Goal: Task Accomplishment & Management: Manage account settings

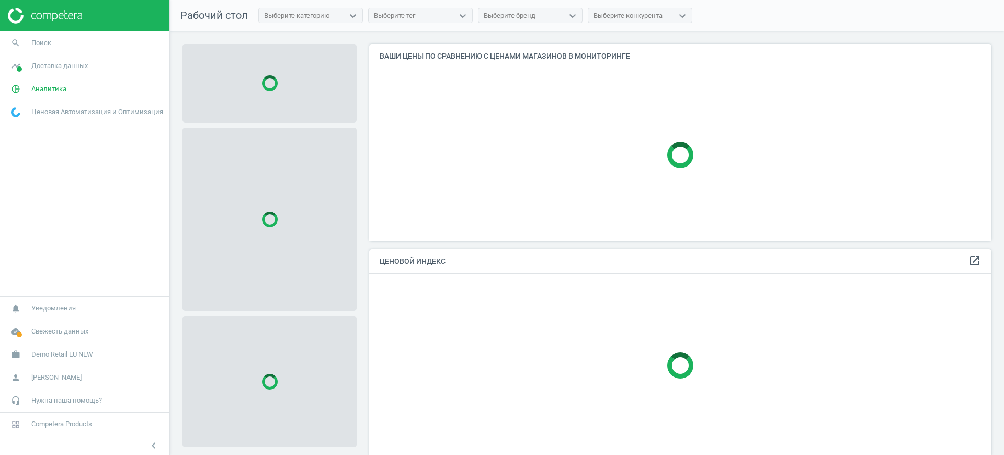
scroll to position [217, 633]
click at [74, 356] on span "Demo Retail EU NEW" at bounding box center [62, 353] width 62 height 9
click at [39, 323] on span "Изменить кампанию" at bounding box center [42, 323] width 61 height 8
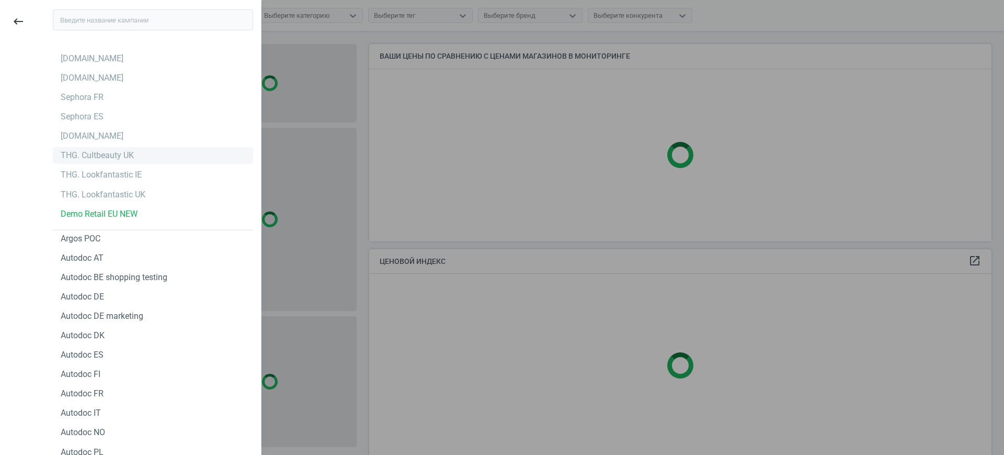
click at [119, 156] on div "THG. Cultbeauty UK" at bounding box center [97, 156] width 73 height 12
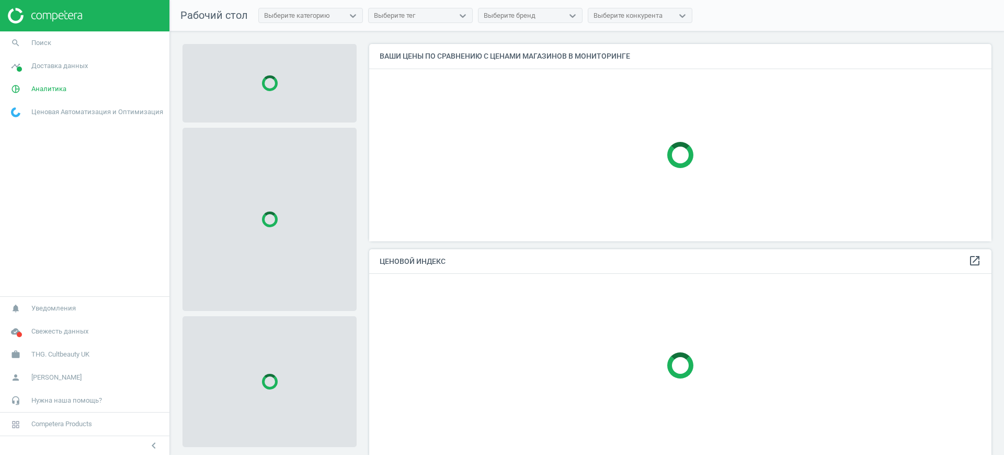
scroll to position [217, 633]
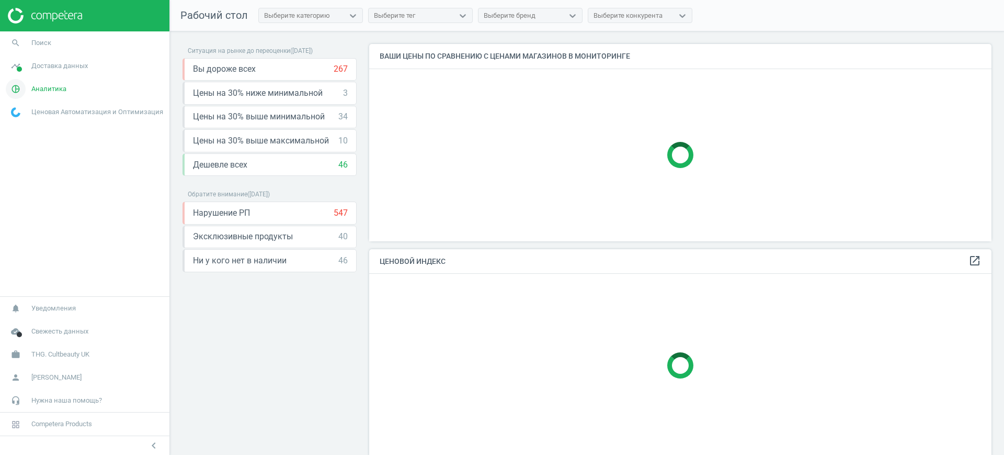
click at [49, 95] on link "pie_chart_outlined Аналитика" at bounding box center [84, 88] width 169 height 23
click at [24, 128] on span "Товары" at bounding box center [23, 127] width 22 height 8
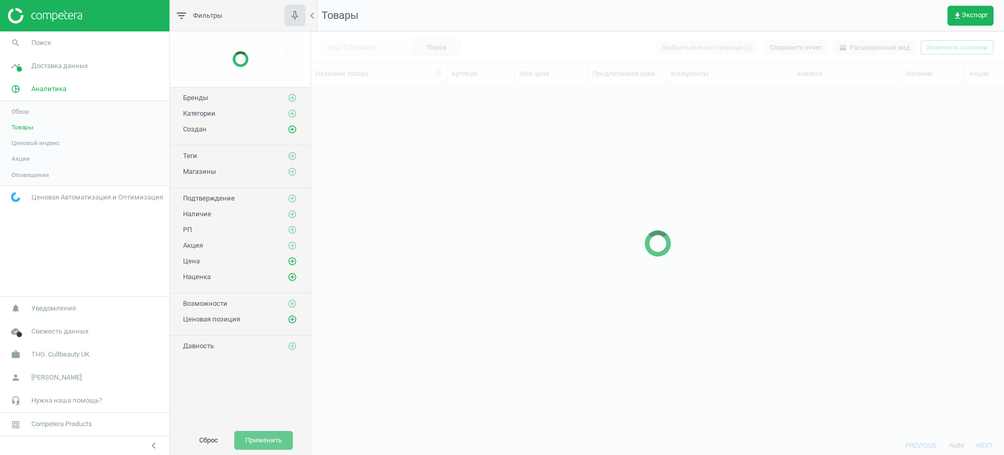
scroll to position [331, 683]
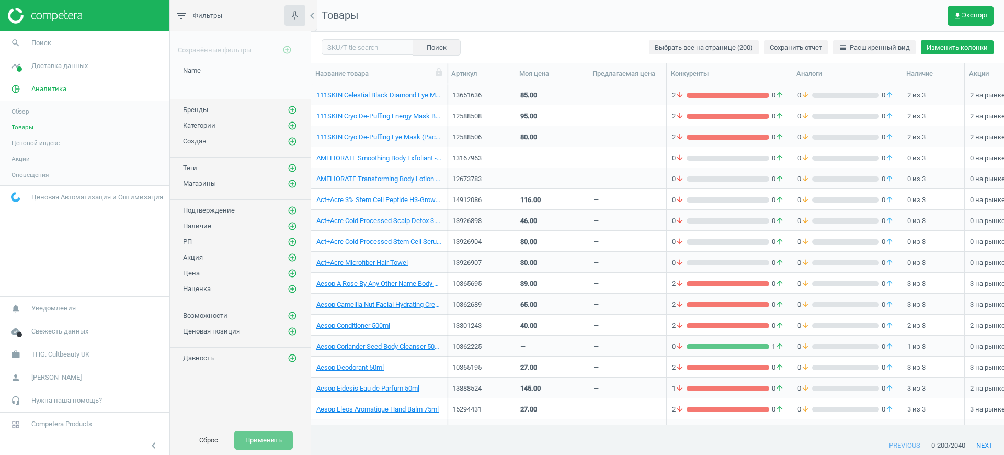
click at [963, 49] on button "Изменить колонки" at bounding box center [957, 47] width 73 height 15
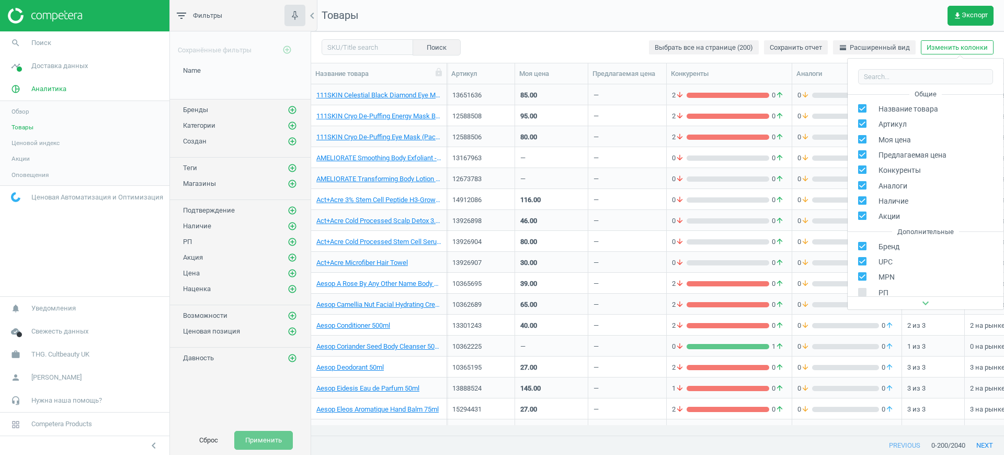
scroll to position [119, 0]
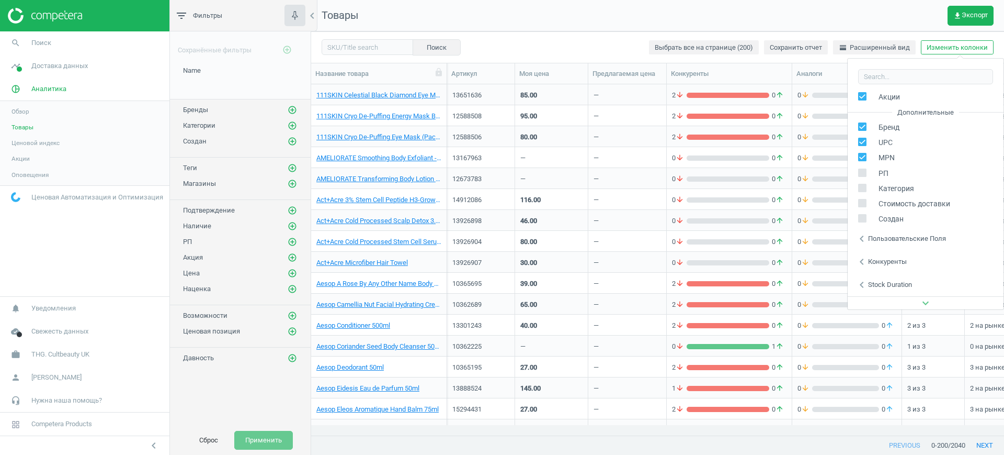
click at [909, 239] on div "Пользовательские поля" at bounding box center [907, 238] width 78 height 9
click at [85, 355] on span "THG. Cultbeauty UK" at bounding box center [60, 353] width 58 height 9
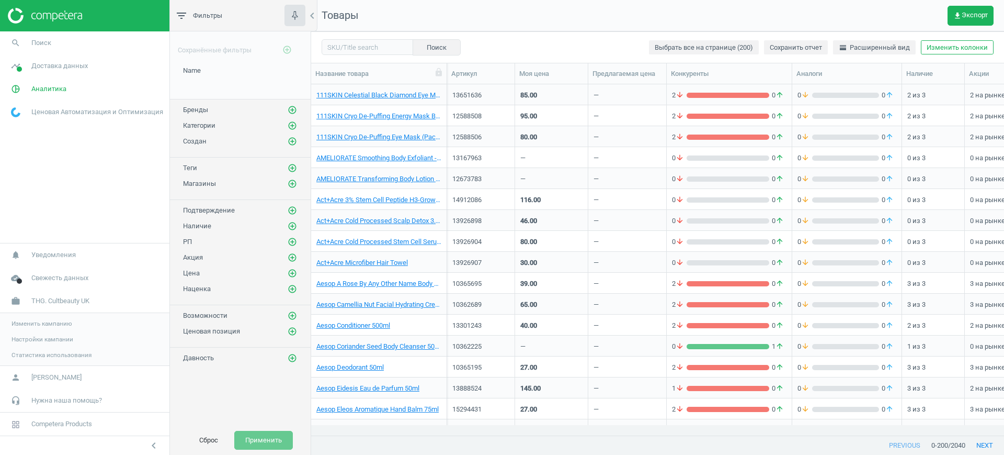
click at [48, 326] on span "Изменить кампанию" at bounding box center [42, 323] width 61 height 8
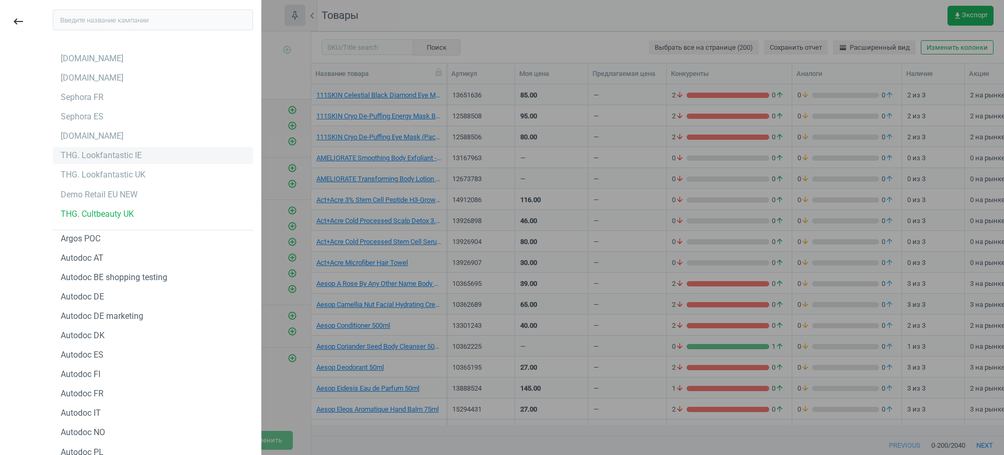
click at [142, 154] on div "THG. Lookfantastic IE" at bounding box center [153, 155] width 200 height 17
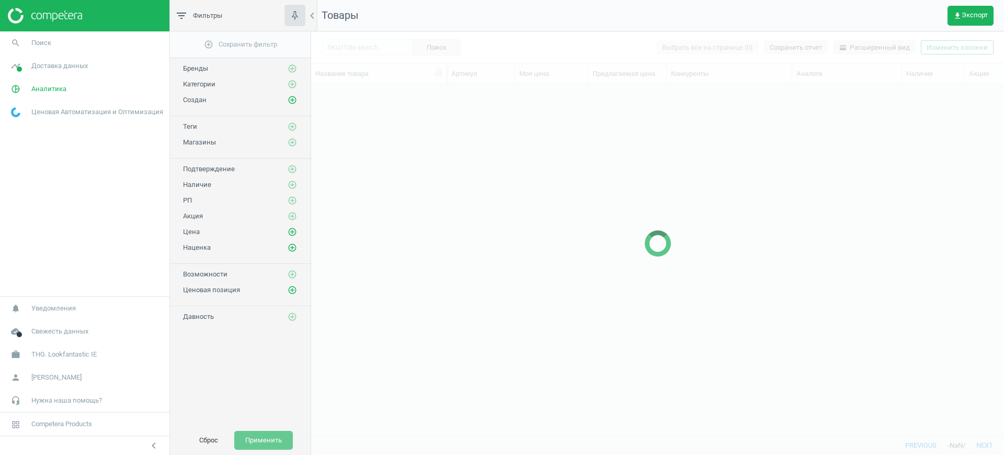
scroll to position [331, 683]
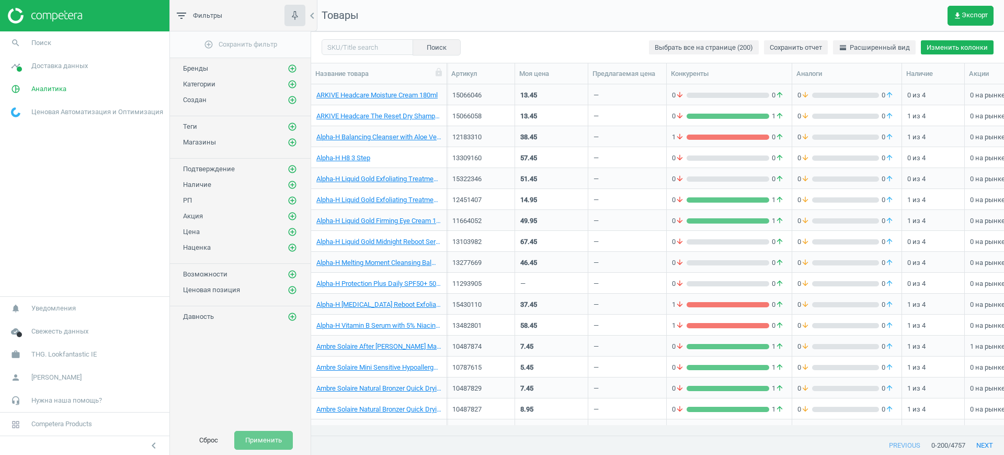
click at [938, 47] on button "Изменить колонки" at bounding box center [957, 47] width 73 height 15
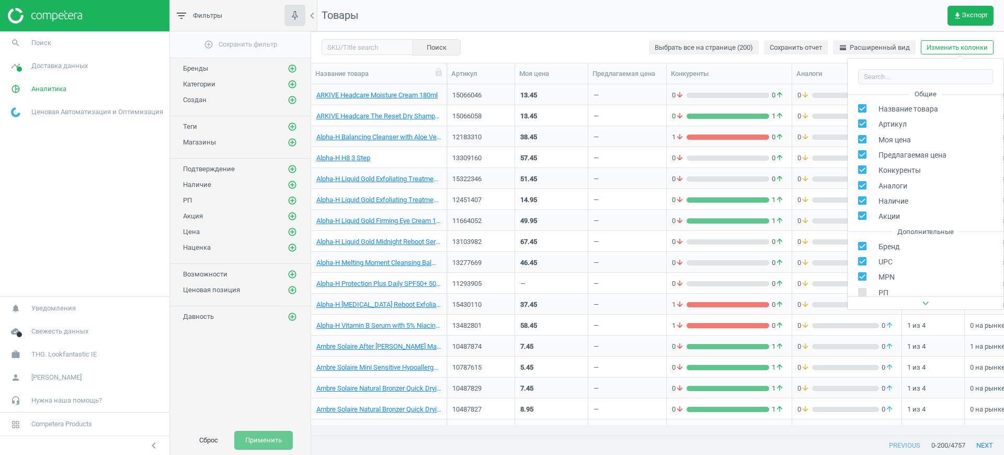
scroll to position [165, 0]
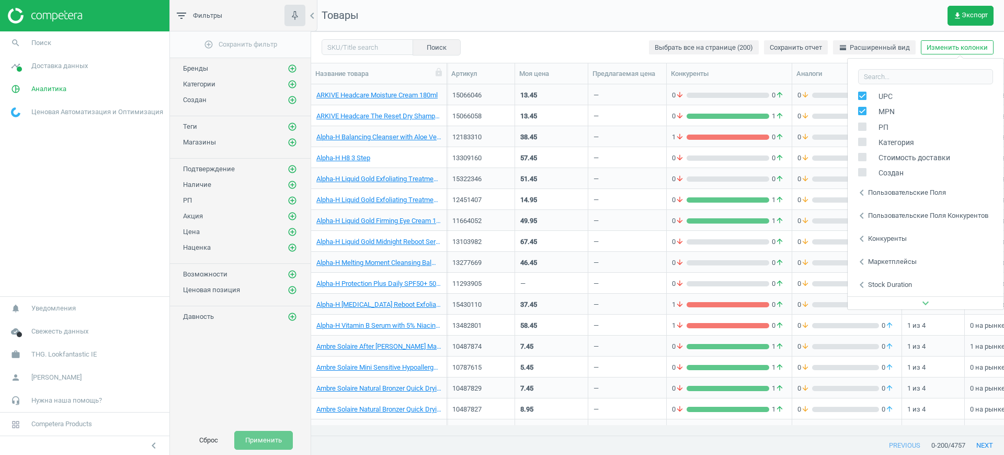
click at [900, 197] on div "chevron_left Пользовательские поля" at bounding box center [926, 192] width 156 height 23
click at [923, 207] on div "chevron_left Пользовательские поля конкурентов" at bounding box center [926, 215] width 156 height 23
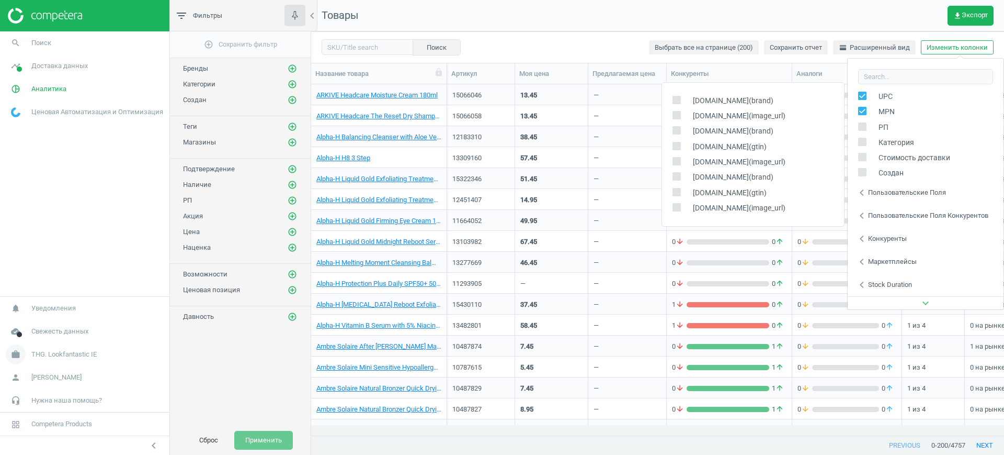
click at [92, 354] on span "THG. Lookfantastic IE" at bounding box center [63, 353] width 65 height 9
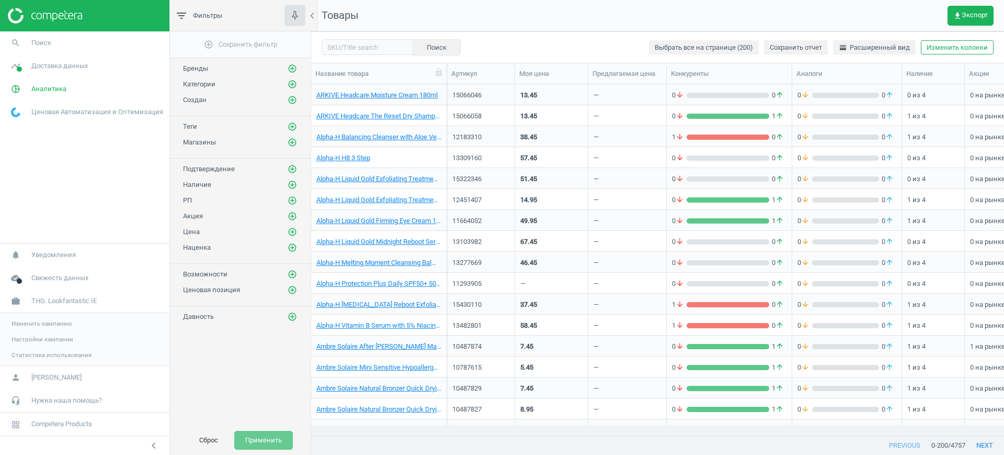
click at [41, 324] on span "Изменить кампанию" at bounding box center [42, 323] width 61 height 8
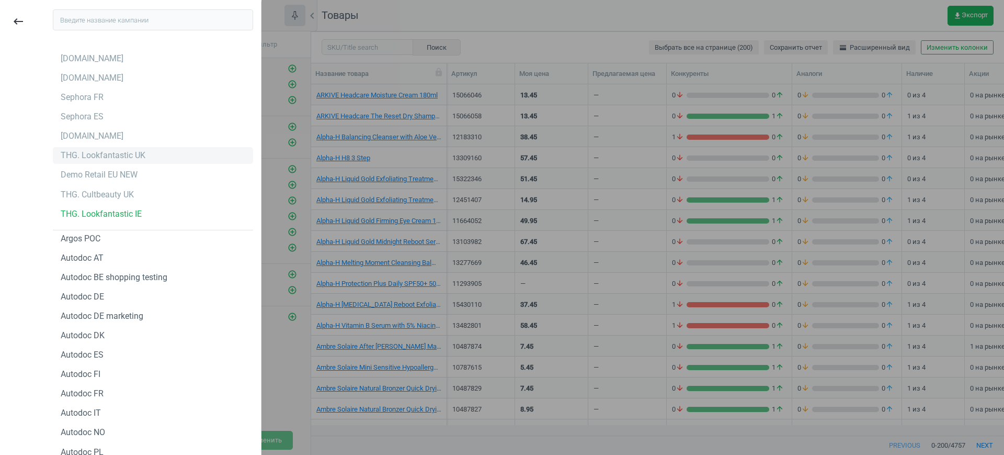
click at [140, 154] on div "THG. Lookfantastic UK" at bounding box center [103, 156] width 85 height 12
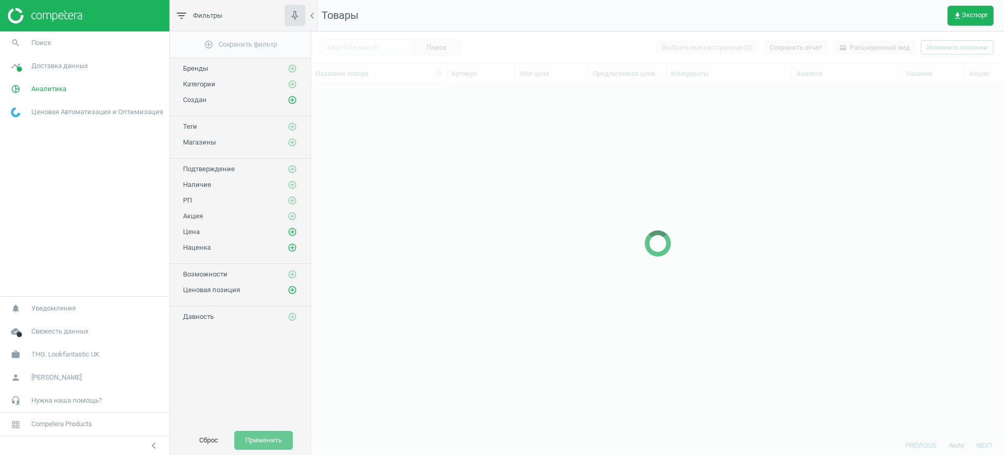
scroll to position [331, 683]
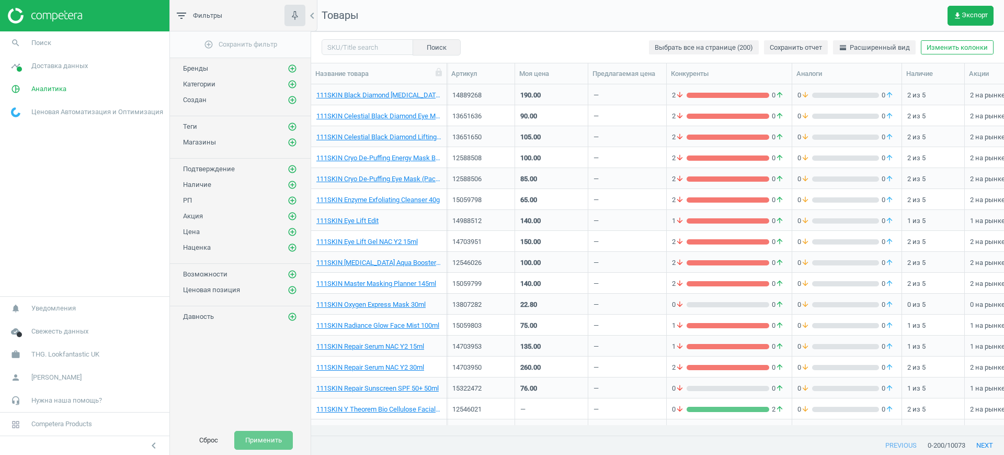
click at [940, 48] on button "Изменить колонки" at bounding box center [957, 47] width 73 height 15
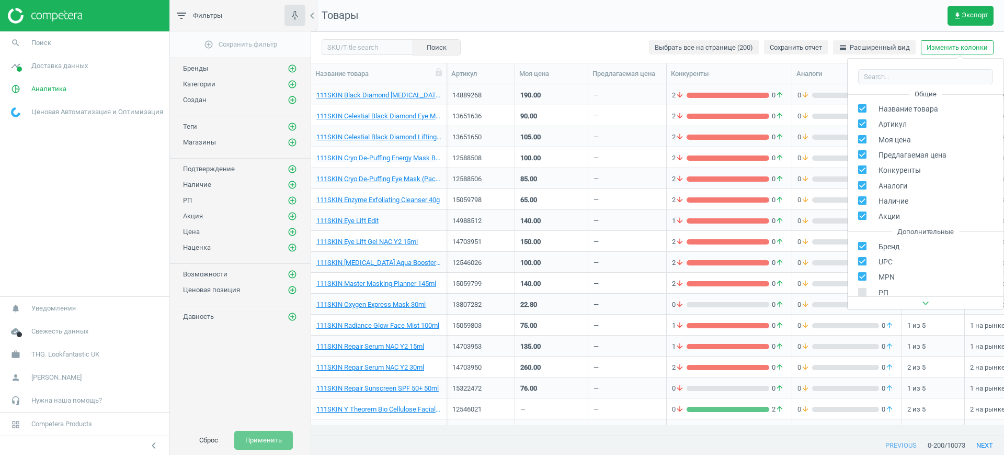
scroll to position [119, 0]
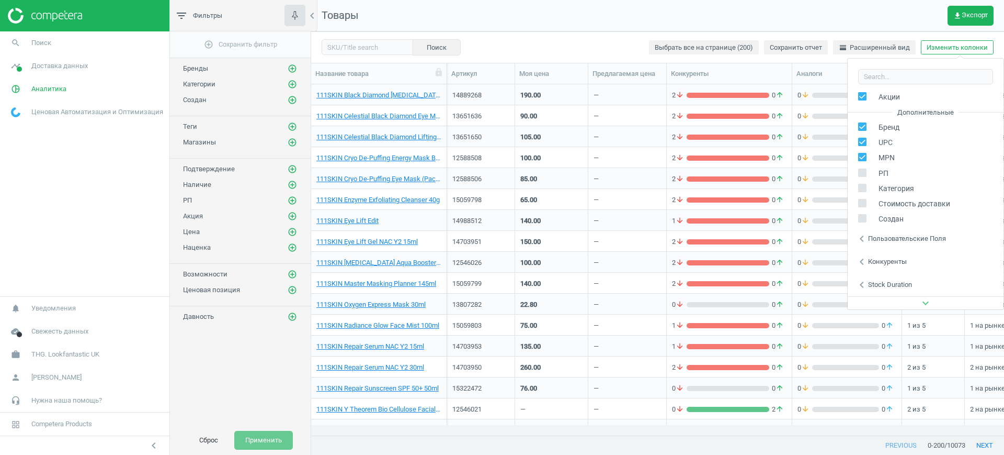
click at [895, 251] on div "chevron_left Конкуренты" at bounding box center [926, 261] width 156 height 23
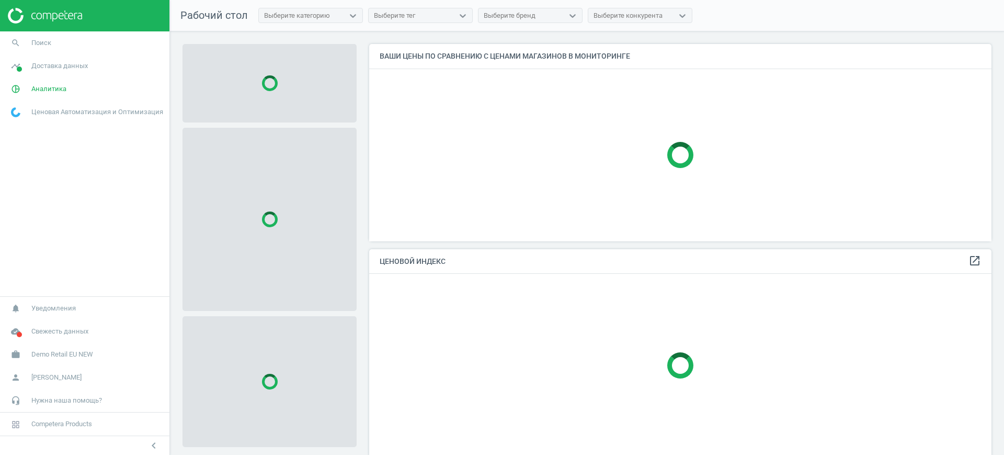
scroll to position [217, 633]
click at [60, 353] on span "Demo Retail EU NEW" at bounding box center [62, 353] width 62 height 9
click at [58, 322] on span "Изменить кампанию" at bounding box center [42, 323] width 61 height 8
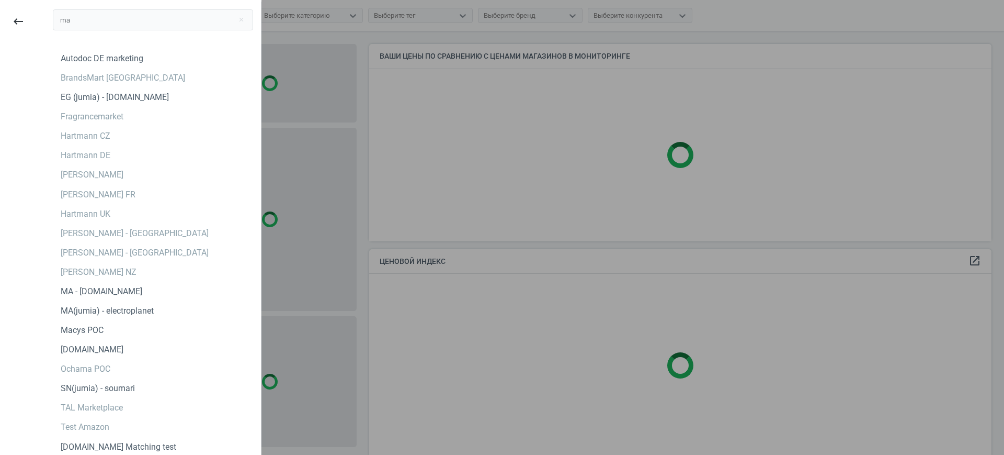
type input "m"
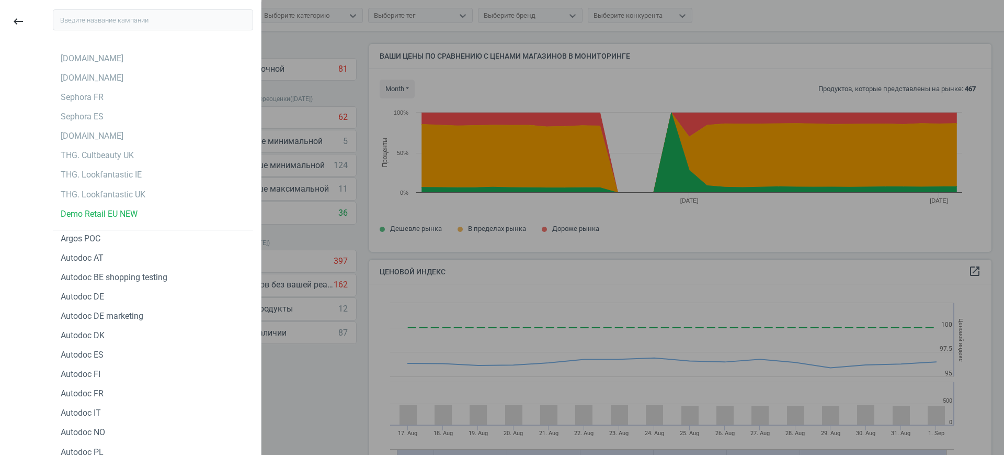
scroll to position [228, 633]
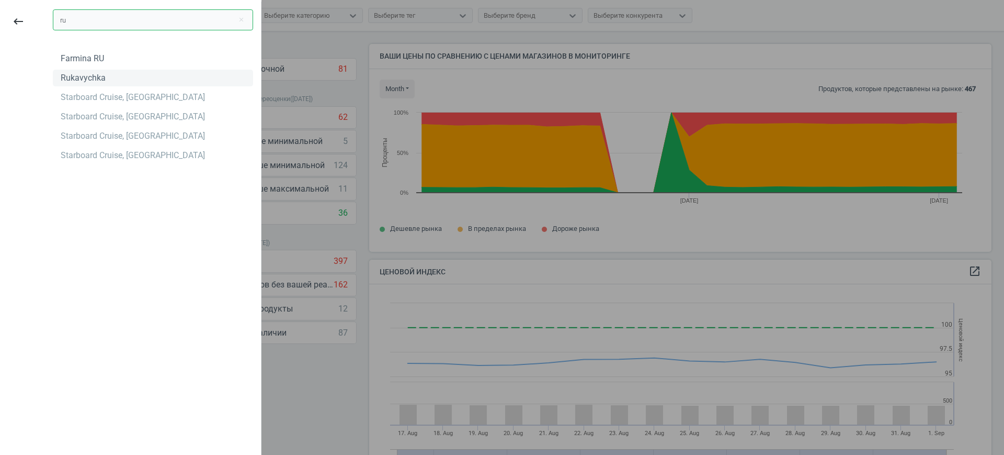
type input "ru"
click at [80, 74] on div "Rukavychka" at bounding box center [83, 78] width 45 height 12
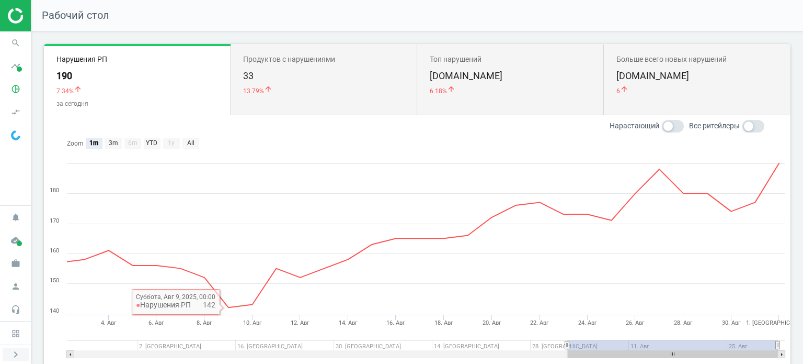
click at [15, 355] on icon "chevron_right" at bounding box center [15, 354] width 13 height 13
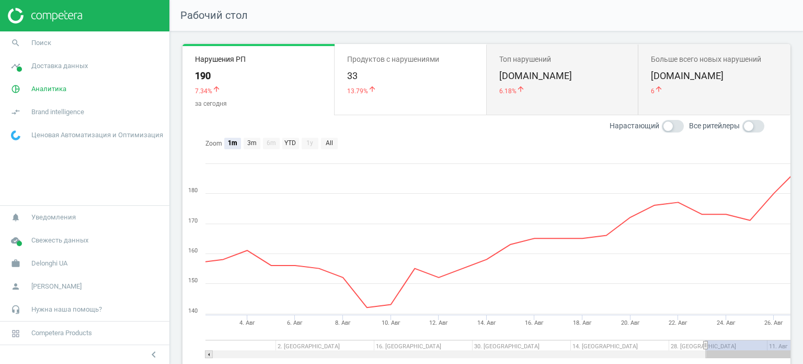
click at [383, 61] on div "Продуктов с нарушениями" at bounding box center [410, 59] width 127 height 10
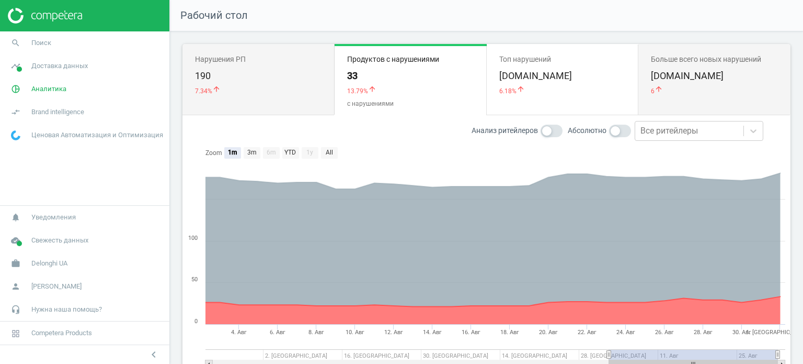
click at [514, 44] on div "Топ нарушений [DOMAIN_NAME] 6.18% arrow_upward SKU с нарушениями" at bounding box center [563, 79] width 152 height 71
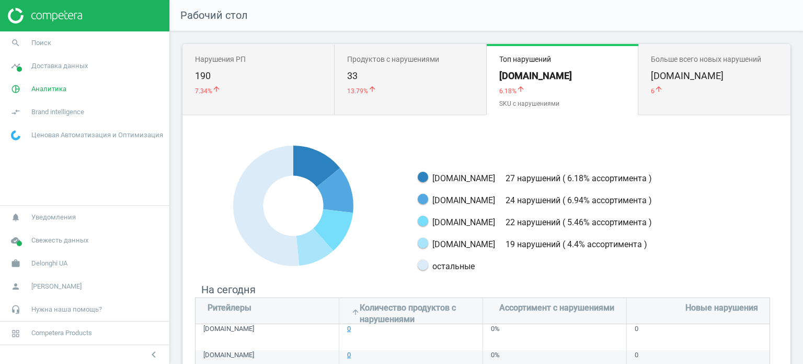
click at [631, 44] on div "Топ нарушений [DOMAIN_NAME] 6.18% arrow_upward SKU с нарушениями" at bounding box center [563, 79] width 152 height 71
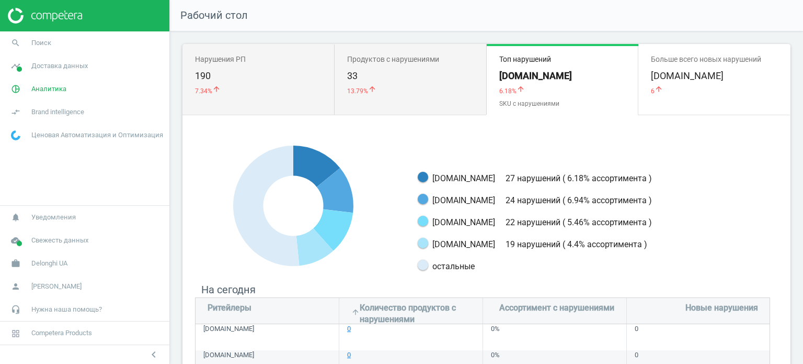
click at [661, 48] on div "Больше всего новых нарушений [DOMAIN_NAME] 6 arrow_upward Нарушений" at bounding box center [715, 79] width 152 height 71
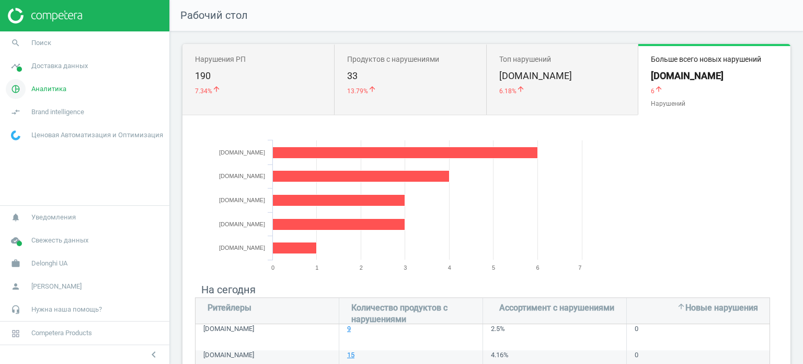
click at [43, 90] on span "Аналитика" at bounding box center [48, 88] width 35 height 9
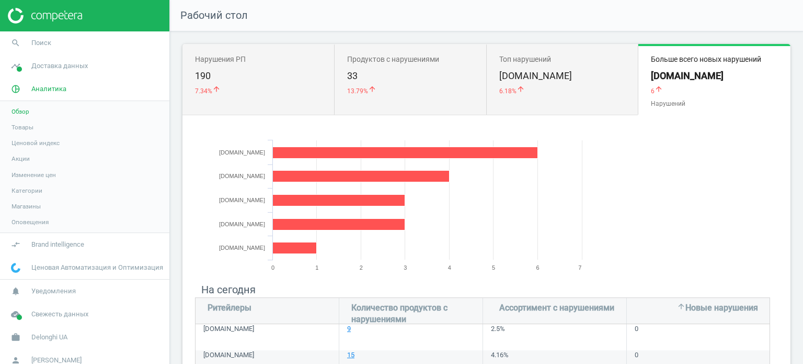
click at [25, 124] on span "Товары" at bounding box center [23, 127] width 22 height 8
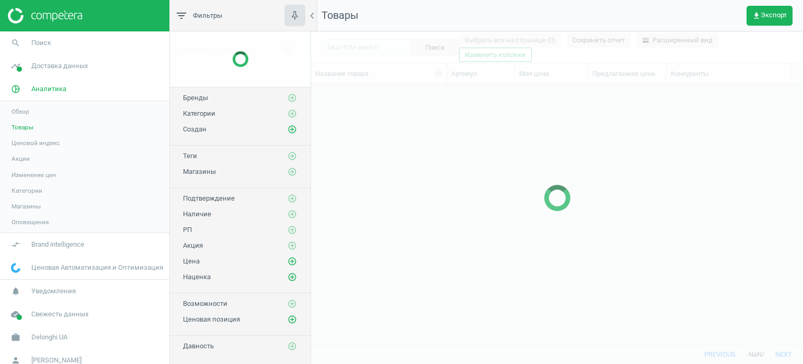
scroll to position [244, 484]
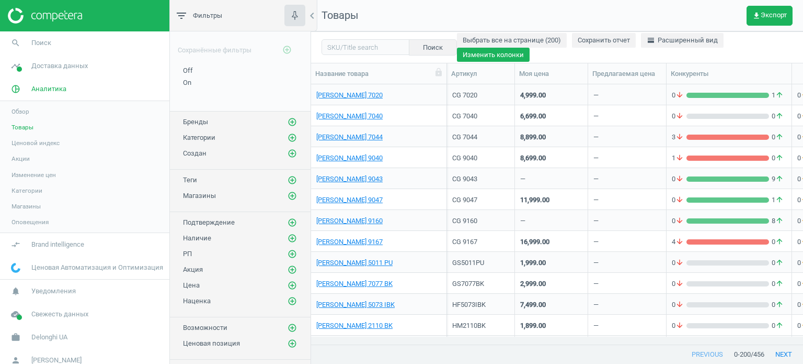
click at [530, 48] on button "Изменить колонки" at bounding box center [493, 55] width 73 height 15
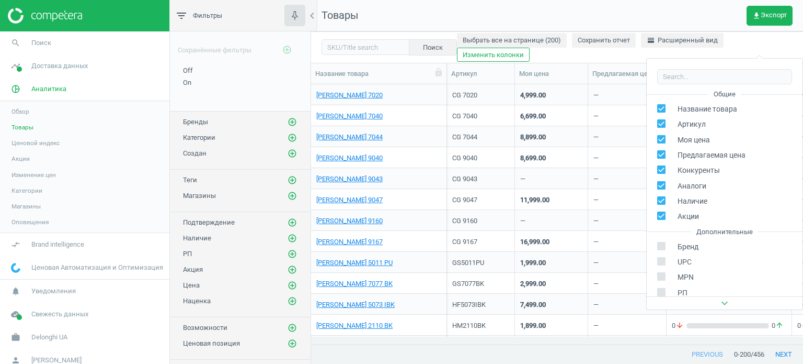
scroll to position [96, 0]
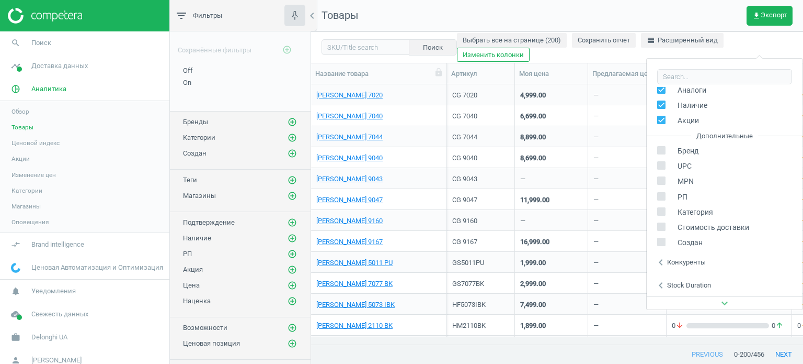
click at [686, 262] on div "Конкуренты" at bounding box center [686, 261] width 39 height 9
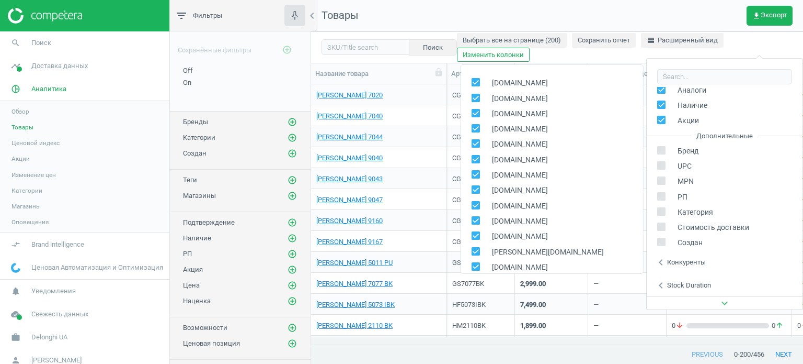
click at [682, 280] on div "Stock duration" at bounding box center [689, 284] width 44 height 9
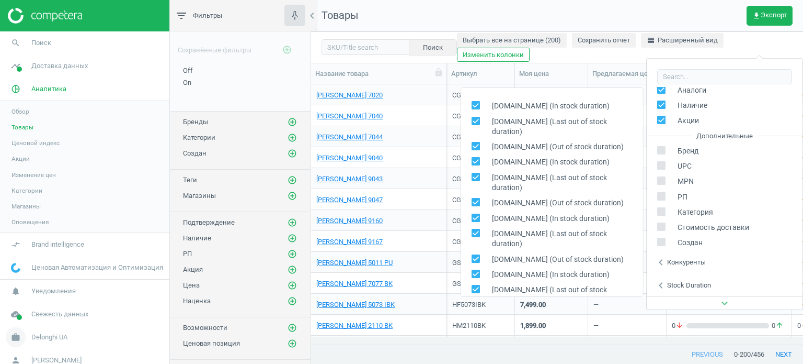
click at [52, 344] on link "work Delonghi UA" at bounding box center [84, 336] width 169 height 23
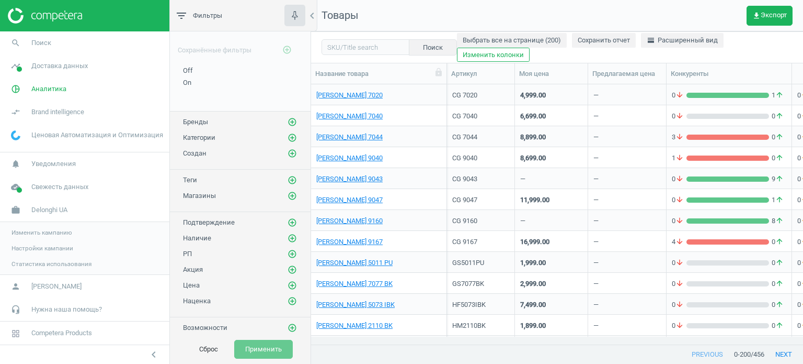
click at [43, 236] on span "Изменить кампанию" at bounding box center [42, 232] width 61 height 8
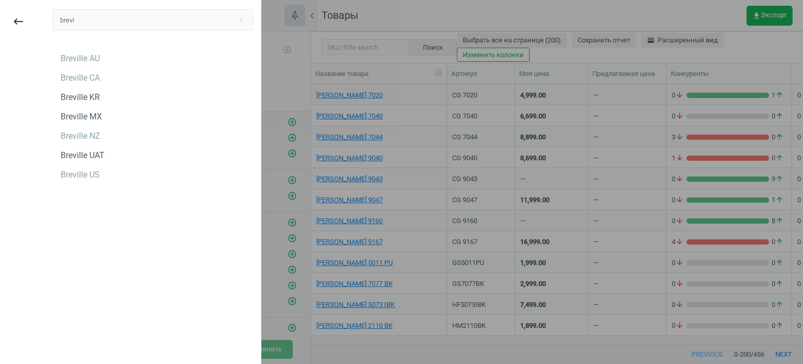
type input "brevi"
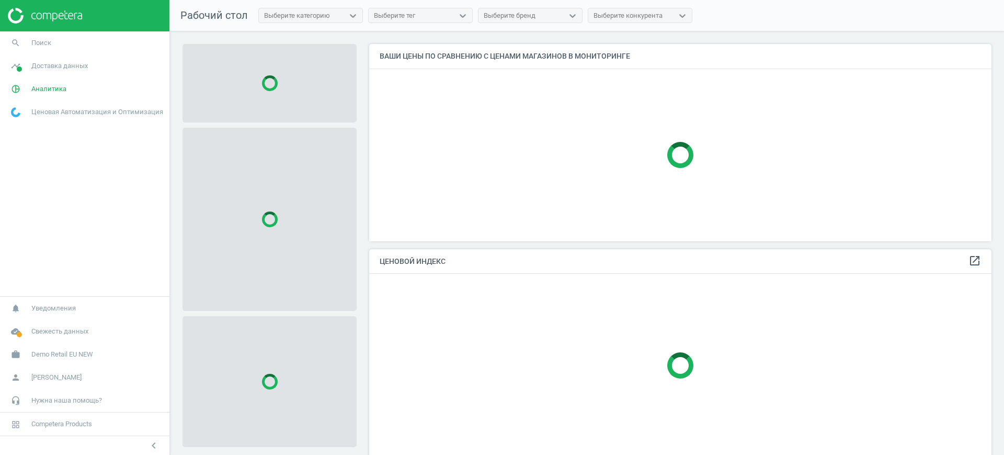
scroll to position [217, 633]
click at [66, 357] on span "Demo Retail EU NEW" at bounding box center [62, 353] width 62 height 9
click at [40, 330] on link "Изменить кампанию" at bounding box center [84, 323] width 169 height 16
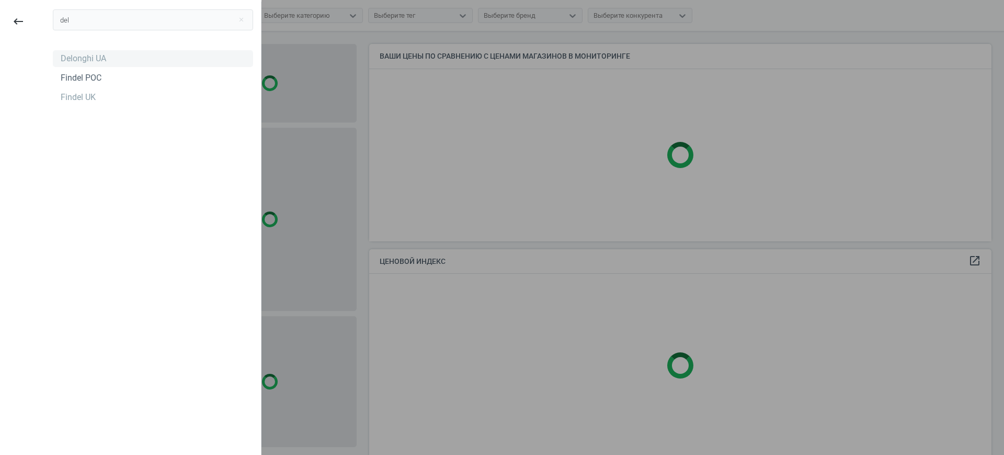
type input "del"
click at [89, 63] on div "Delonghi UA" at bounding box center [84, 59] width 46 height 12
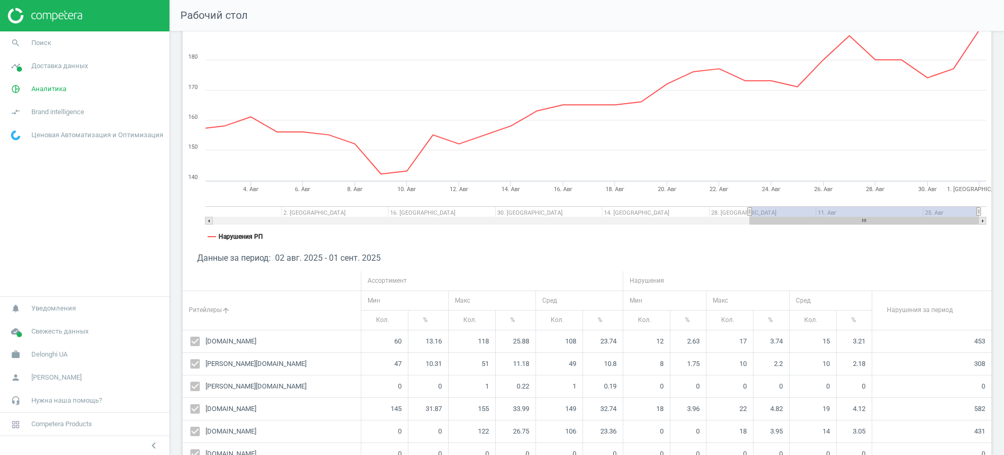
scroll to position [111, 0]
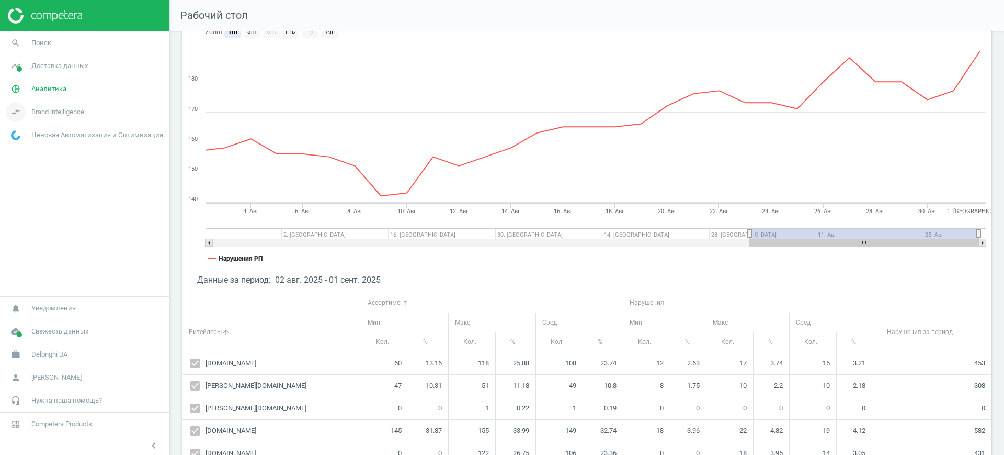
click at [59, 110] on span "Brand intelligence" at bounding box center [57, 111] width 53 height 9
click at [38, 131] on span "Brand benchmark" at bounding box center [35, 134] width 47 height 8
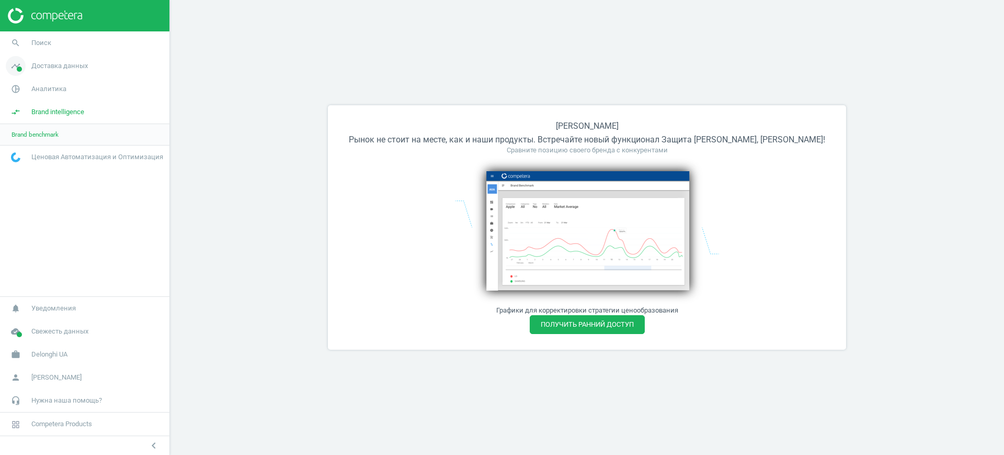
click at [63, 66] on span "Доставка данных" at bounding box center [59, 65] width 56 height 9
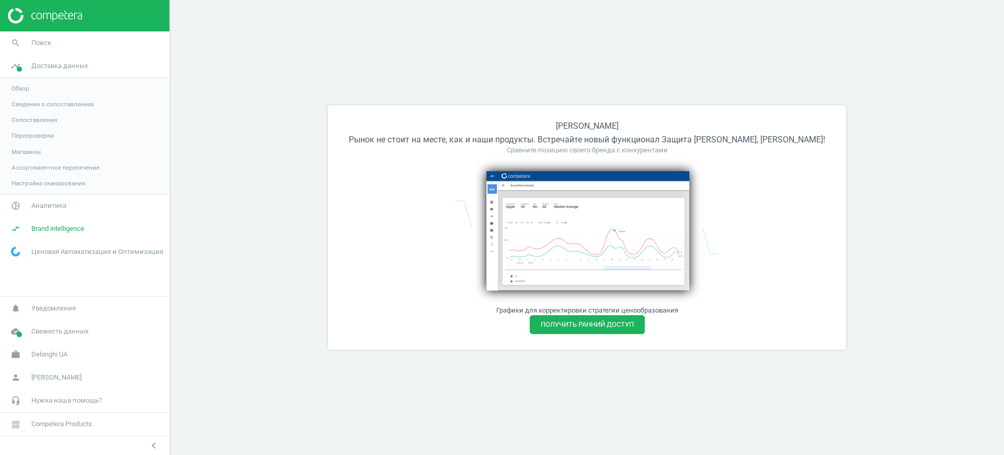
click at [40, 105] on span "Сведения о сопоставлениях" at bounding box center [53, 104] width 83 height 8
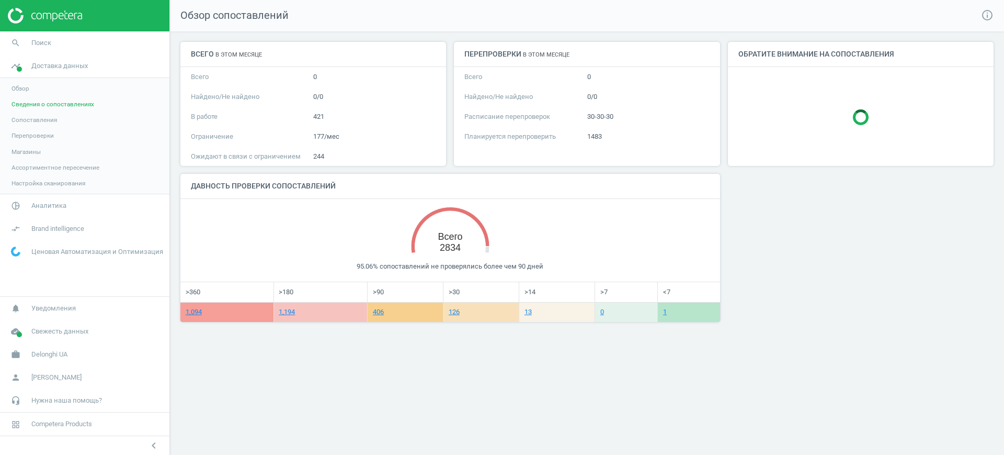
click at [32, 126] on link "Сопоставления" at bounding box center [84, 120] width 169 height 16
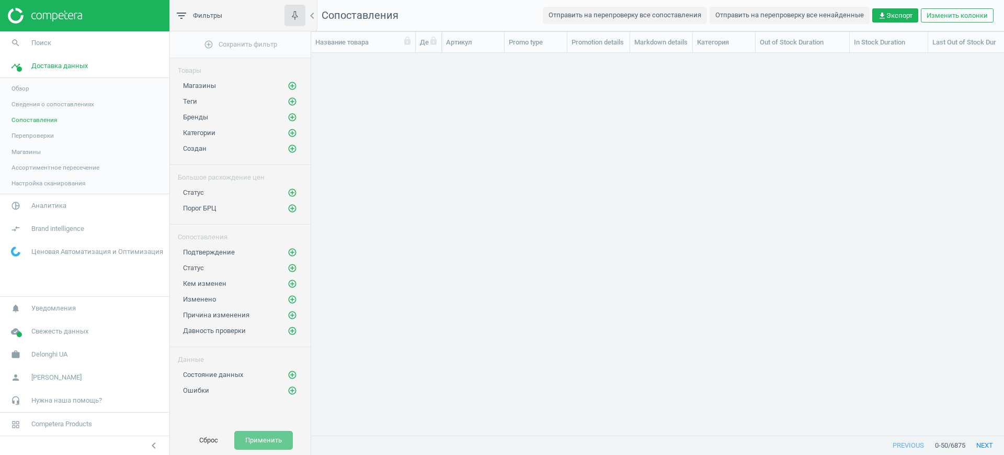
scroll to position [362, 683]
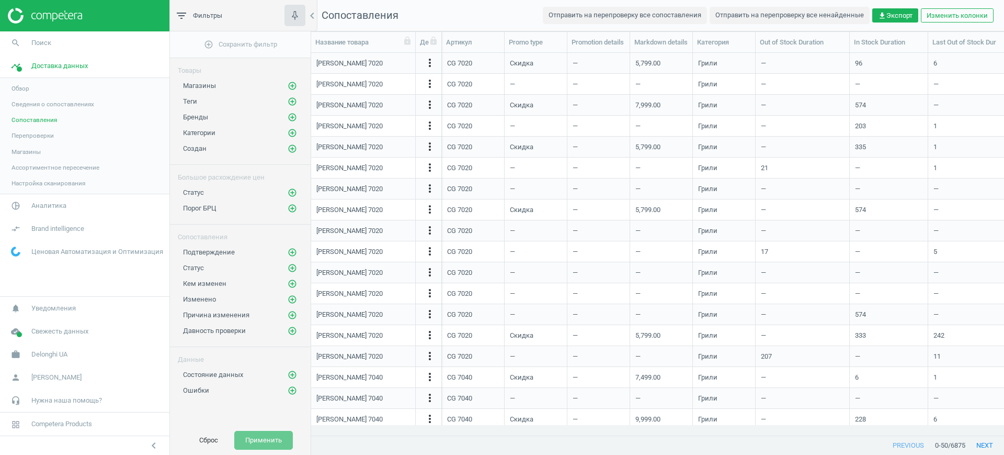
click at [46, 137] on span "Перепроверки" at bounding box center [33, 135] width 42 height 8
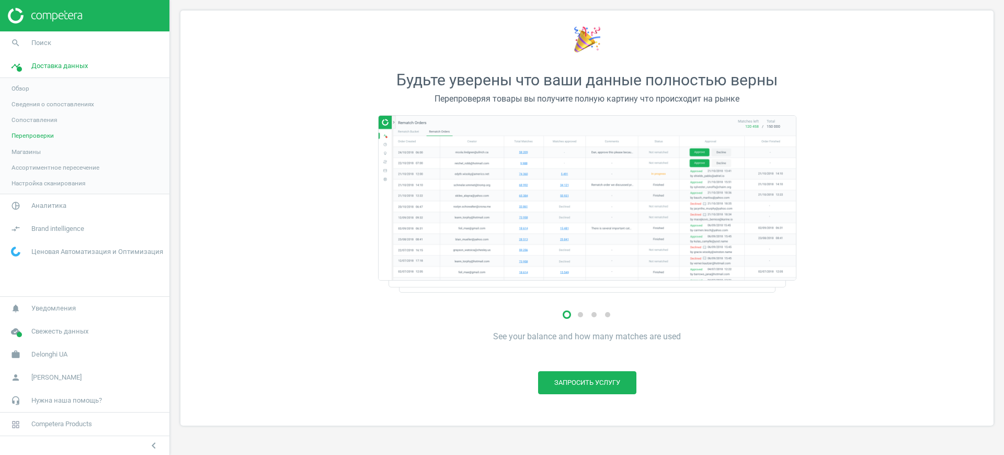
click at [36, 148] on span "Магазины" at bounding box center [26, 152] width 29 height 8
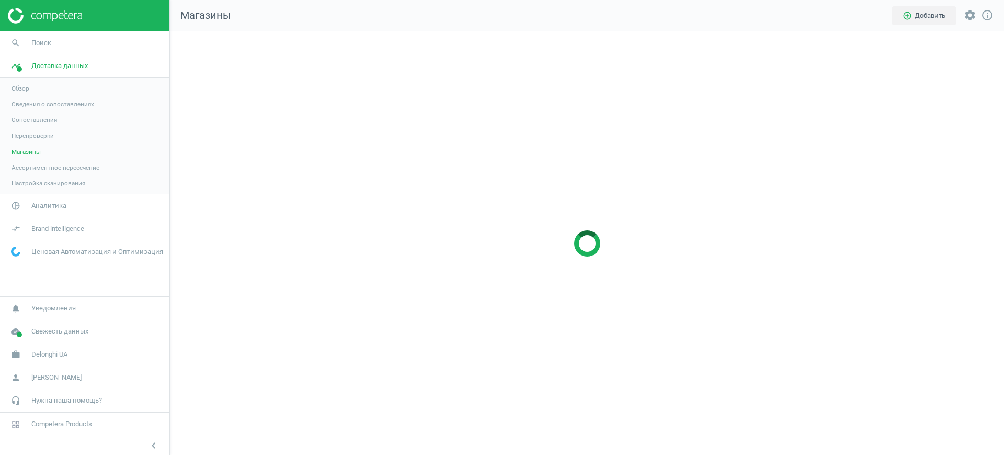
scroll to position [444, 855]
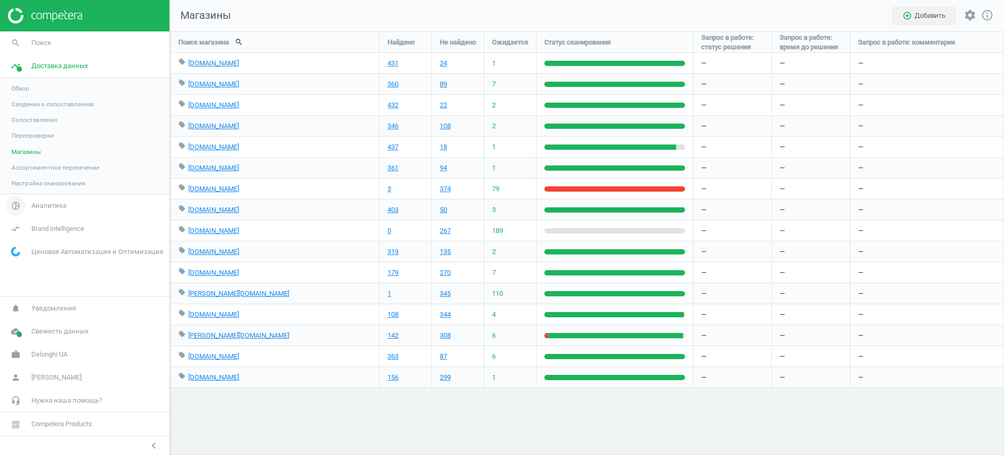
click at [36, 207] on span "Аналитика" at bounding box center [48, 205] width 35 height 9
click at [20, 126] on span "Товары" at bounding box center [23, 127] width 22 height 8
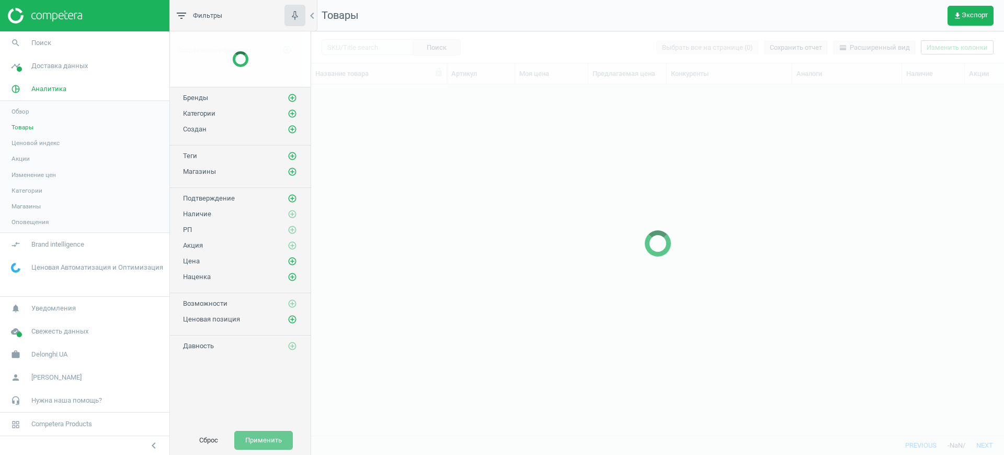
scroll to position [331, 683]
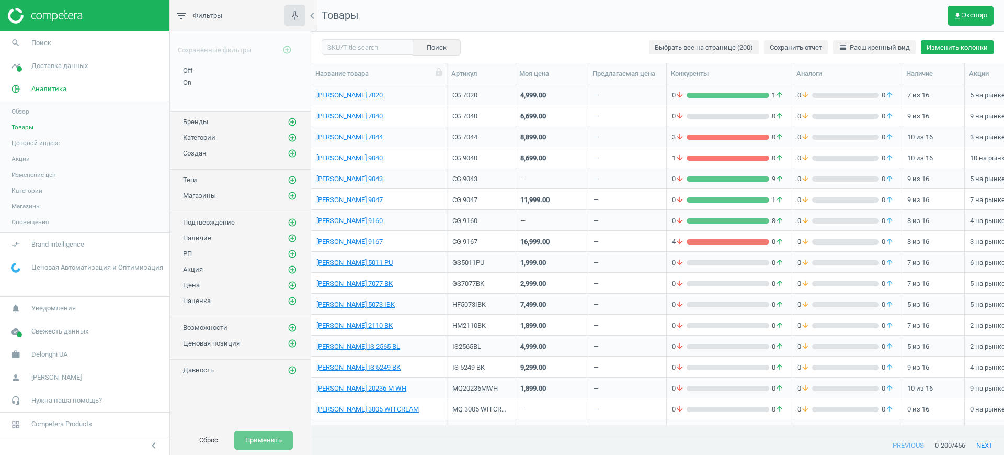
click at [947, 54] on button "Изменить колонки" at bounding box center [957, 47] width 73 height 15
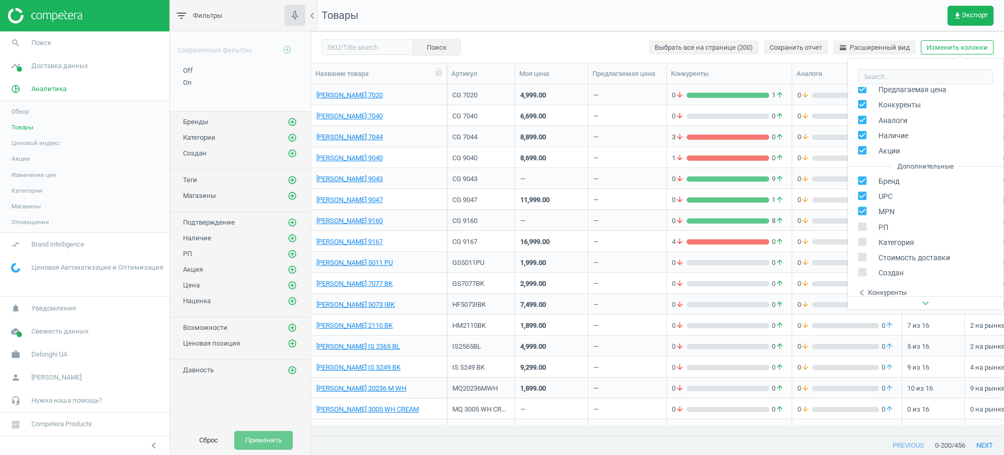
scroll to position [96, 0]
click at [46, 355] on span "Delonghi UA" at bounding box center [49, 353] width 36 height 9
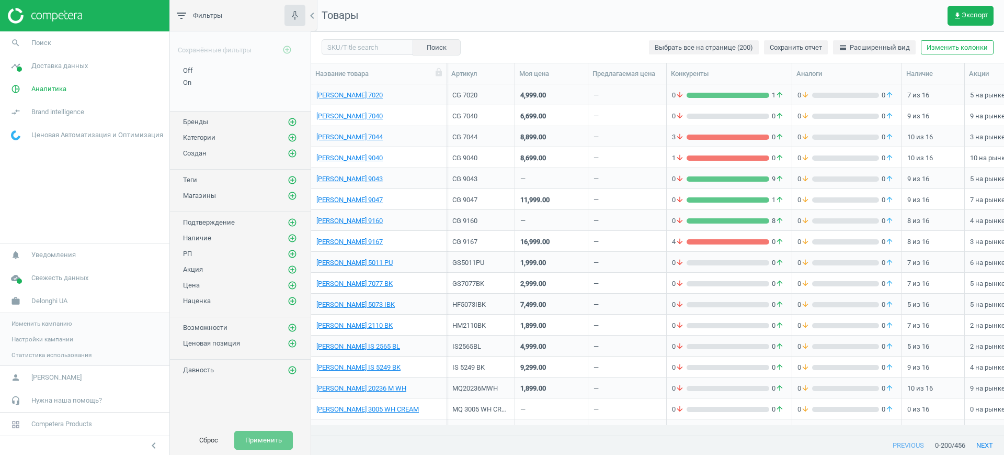
click at [49, 322] on span "Изменить кампанию" at bounding box center [42, 323] width 61 height 8
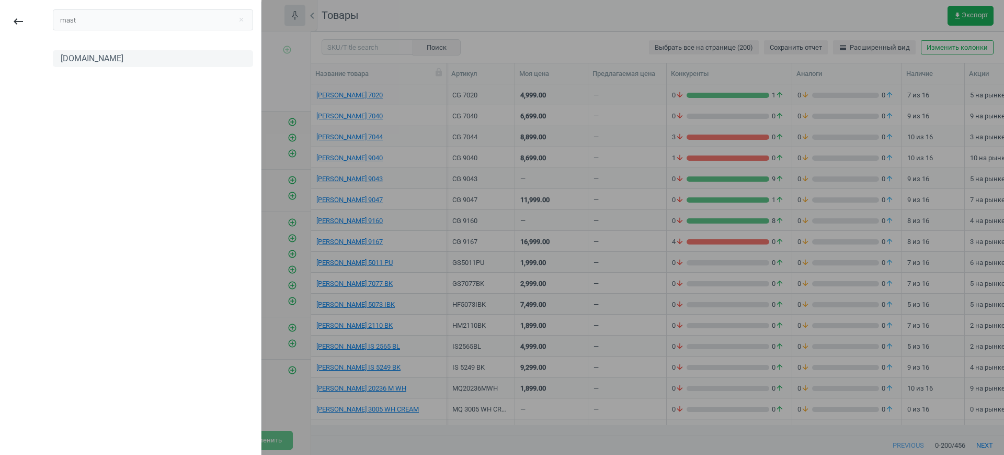
type input "mast"
click at [96, 56] on div "[DOMAIN_NAME]" at bounding box center [92, 59] width 63 height 12
click at [137, 20] on input "mast" at bounding box center [153, 19] width 200 height 21
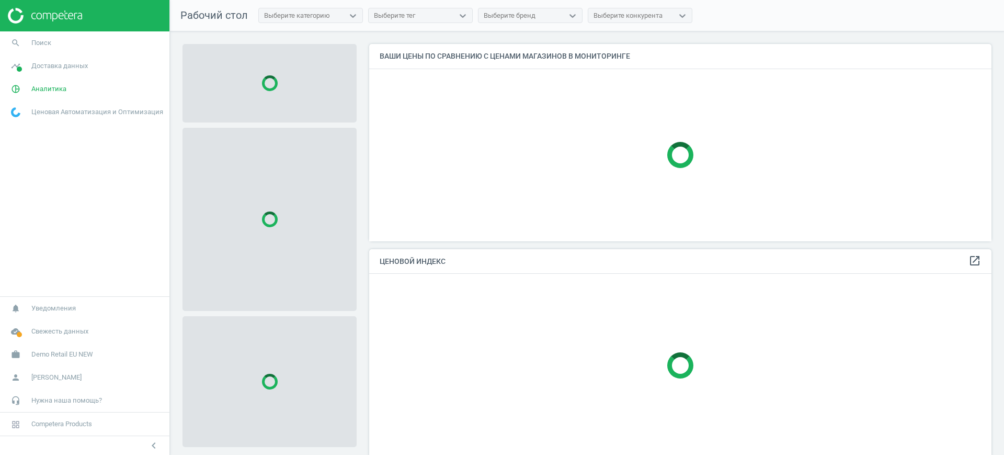
scroll to position [217, 633]
click at [71, 348] on link "work Demo Retail EU NEW" at bounding box center [84, 354] width 169 height 23
click at [37, 323] on span "Изменить кампанию" at bounding box center [42, 323] width 61 height 8
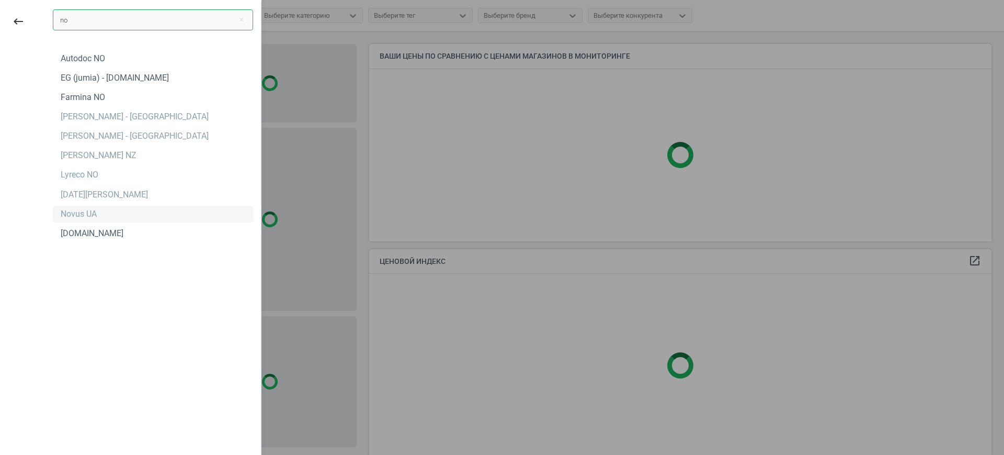
type input "no"
click at [82, 214] on div "Novus UA" at bounding box center [79, 214] width 36 height 12
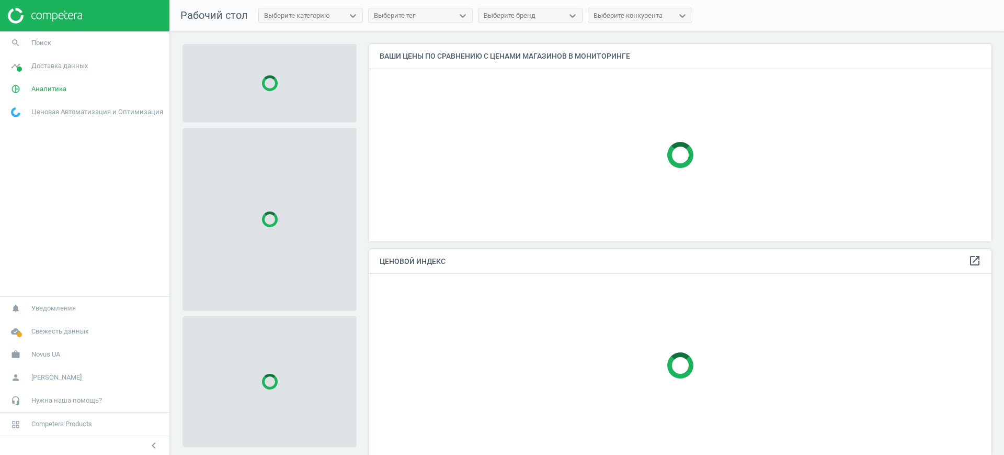
scroll to position [217, 633]
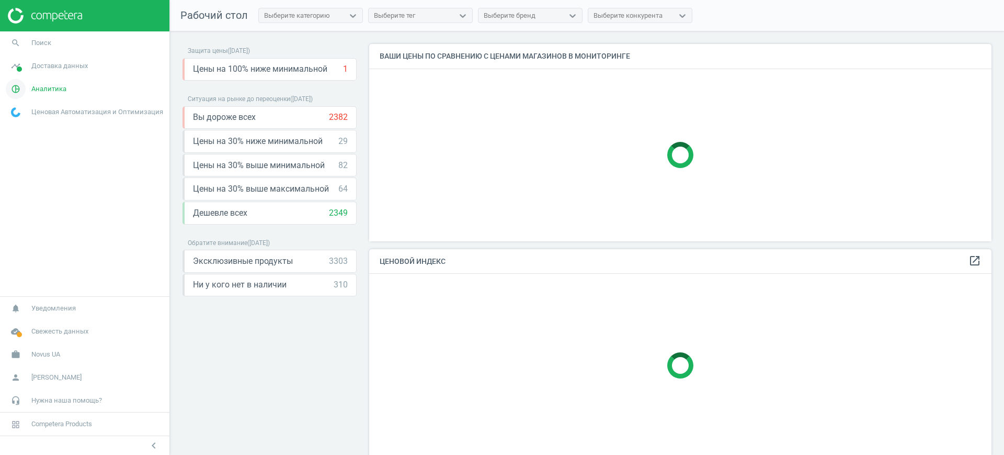
click at [39, 87] on span "Аналитика" at bounding box center [48, 88] width 35 height 9
click at [22, 128] on span "Товары" at bounding box center [23, 127] width 22 height 8
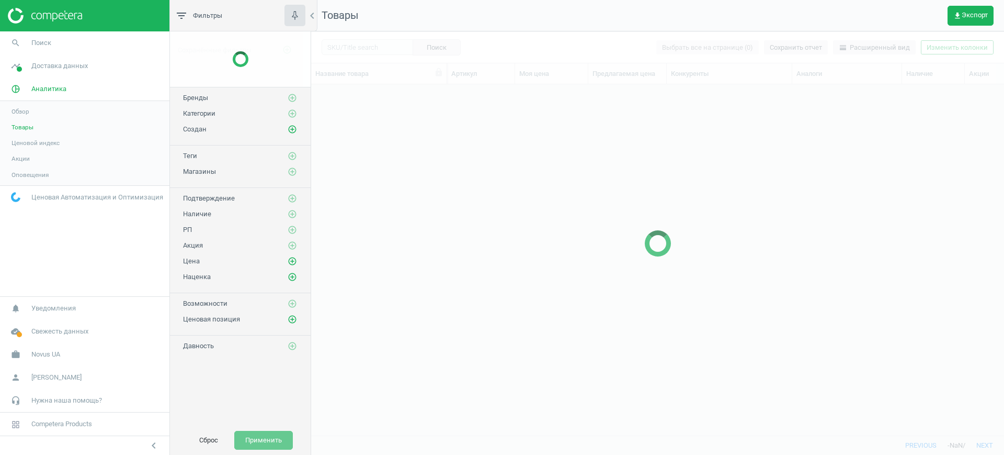
scroll to position [331, 683]
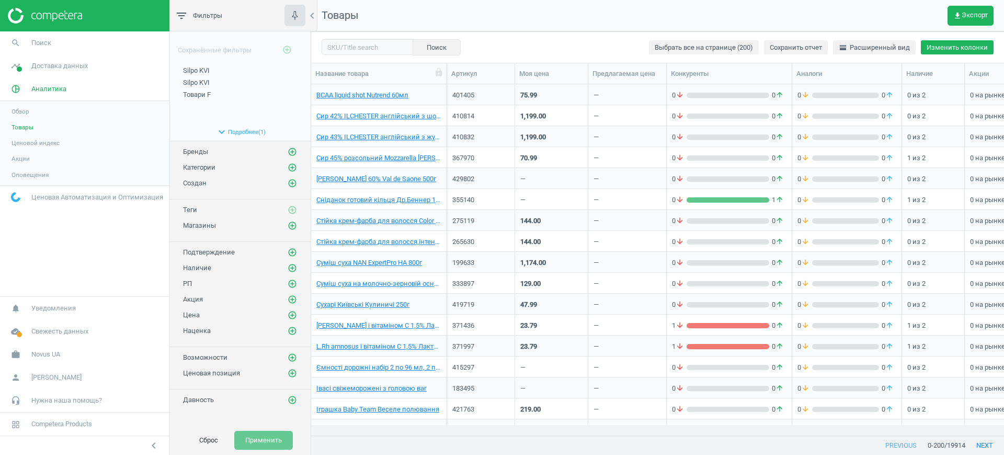
click at [951, 50] on button "Изменить колонки" at bounding box center [957, 47] width 73 height 15
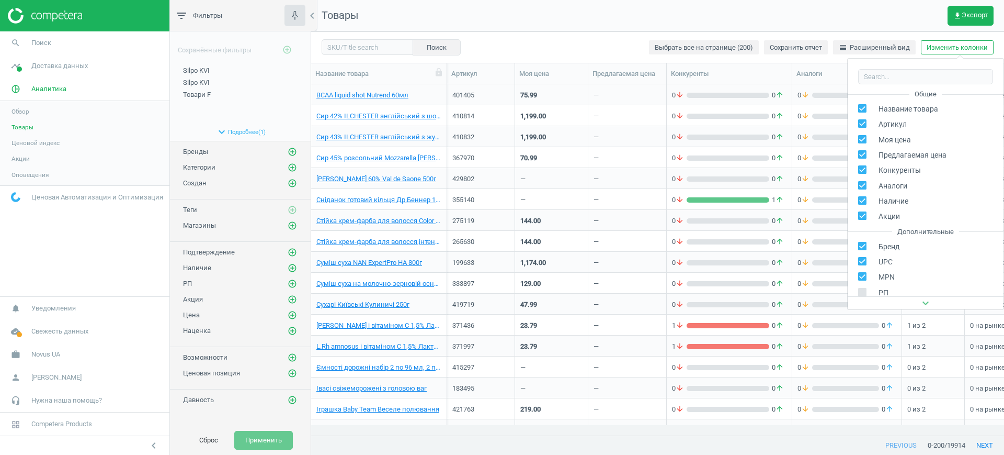
scroll to position [142, 0]
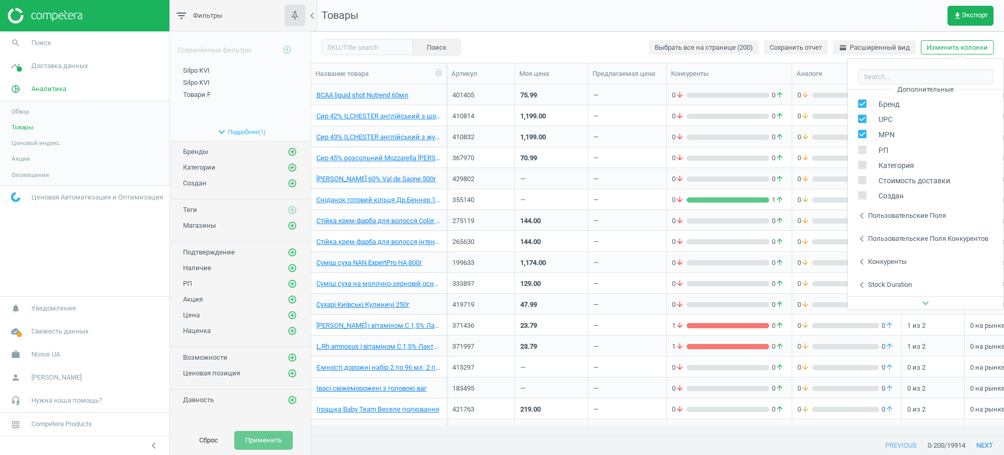
click at [885, 220] on div "chevron_left Пользовательские поля" at bounding box center [926, 215] width 156 height 23
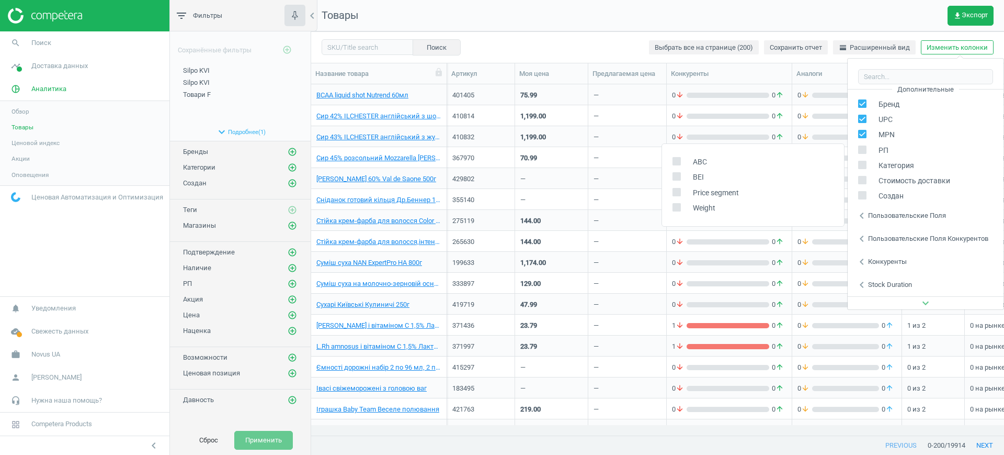
click at [903, 235] on div "Пользовательские поля конкурентов" at bounding box center [928, 238] width 120 height 9
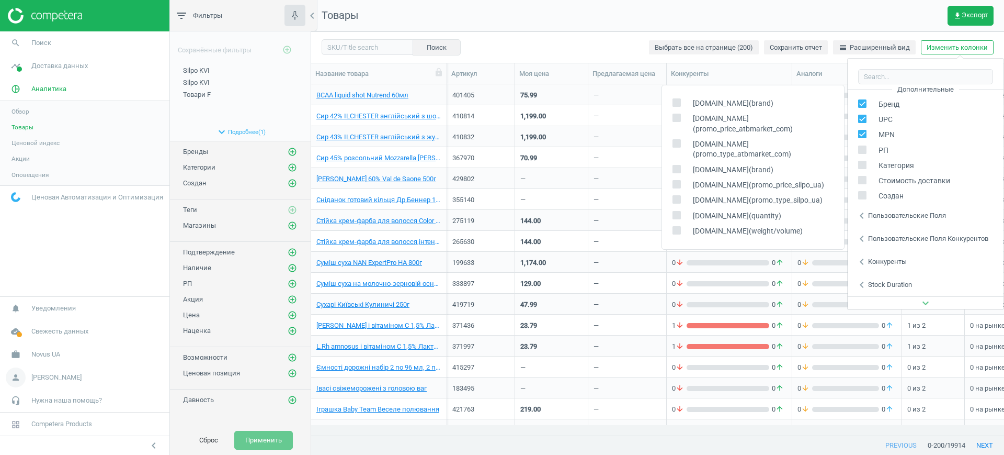
click at [51, 373] on span "[PERSON_NAME]" at bounding box center [56, 376] width 50 height 9
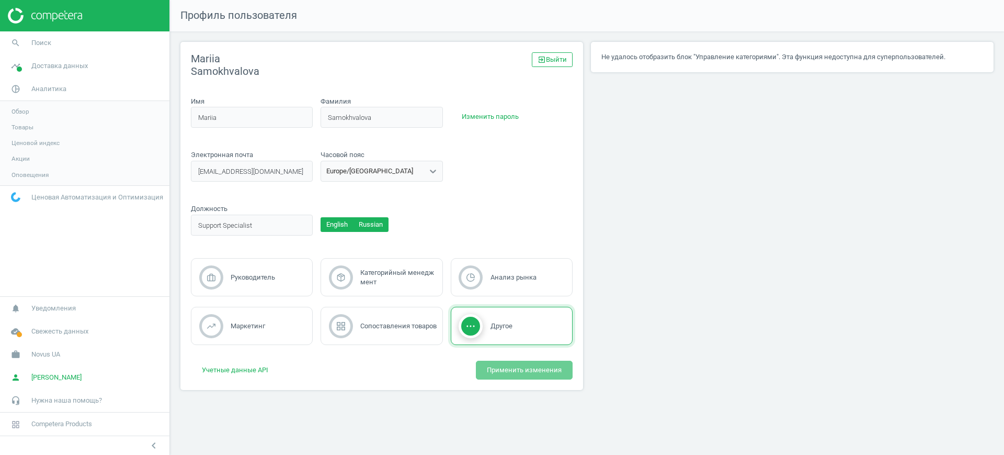
click at [332, 229] on button "English" at bounding box center [337, 224] width 33 height 15
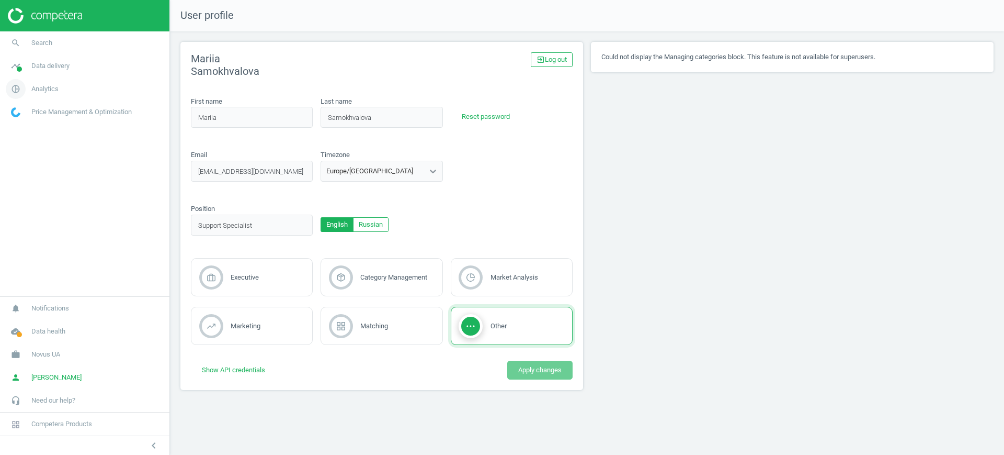
click at [41, 81] on link "pie_chart_outlined Analytics" at bounding box center [84, 88] width 169 height 23
click at [31, 126] on span "Products" at bounding box center [24, 127] width 25 height 8
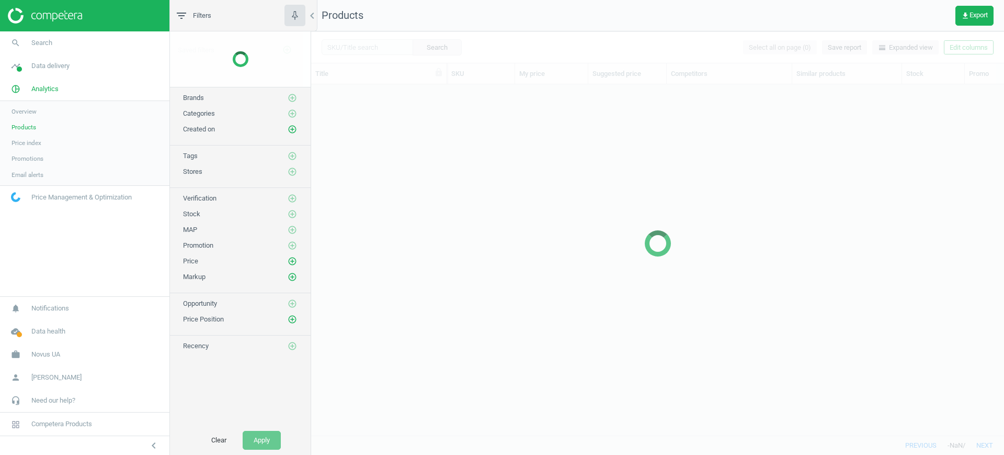
scroll to position [331, 683]
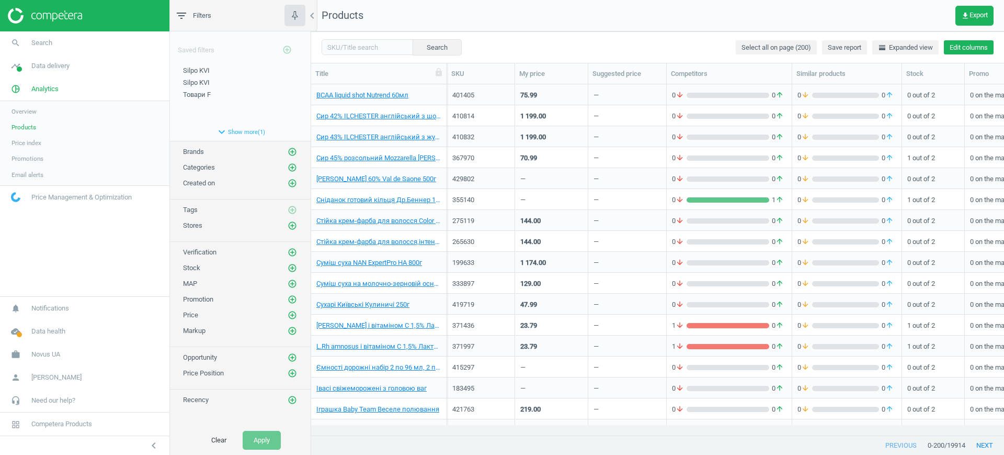
click at [965, 50] on button "Edit columns" at bounding box center [969, 47] width 50 height 15
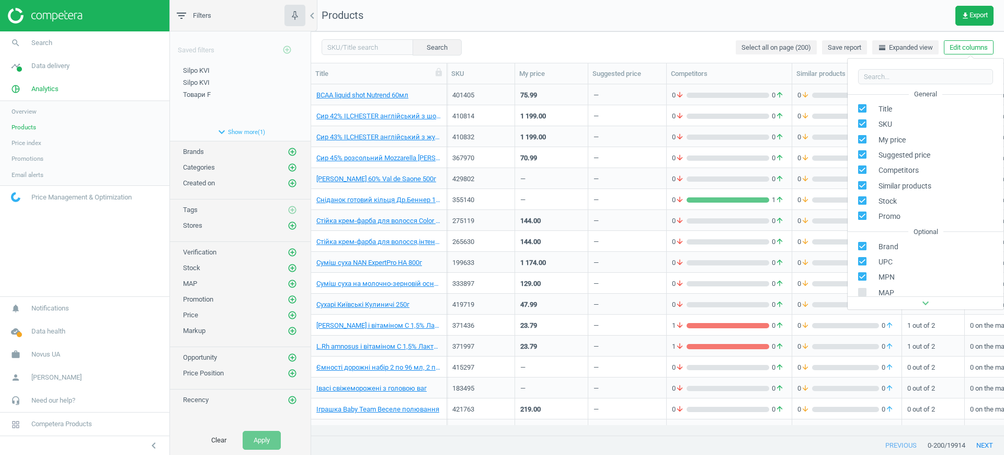
scroll to position [142, 0]
click at [895, 236] on div "Stores custom fields" at bounding box center [899, 238] width 63 height 9
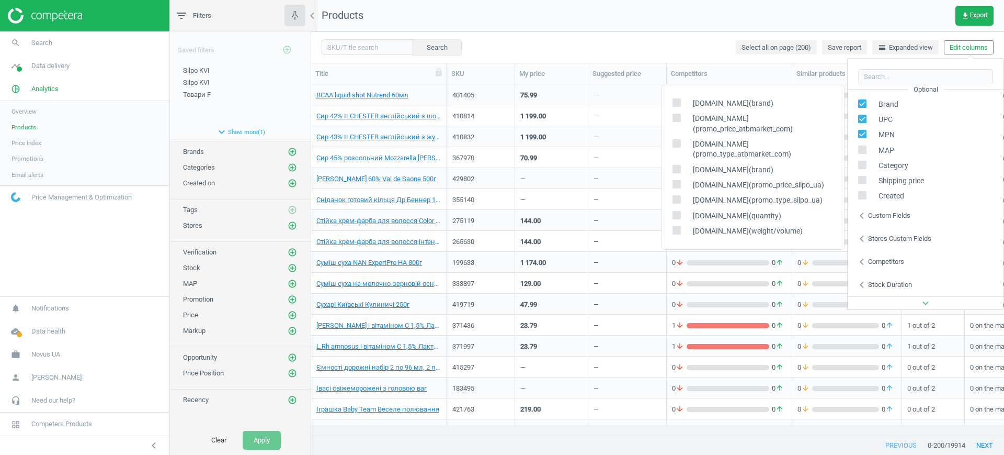
click at [922, 237] on div "Stores custom fields" at bounding box center [899, 238] width 63 height 9
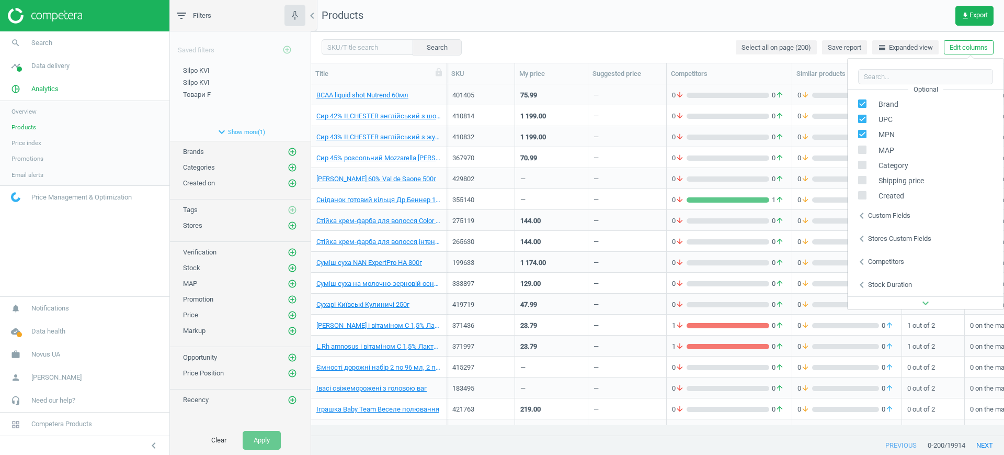
click at [922, 237] on div "Stores custom fields" at bounding box center [899, 238] width 63 height 9
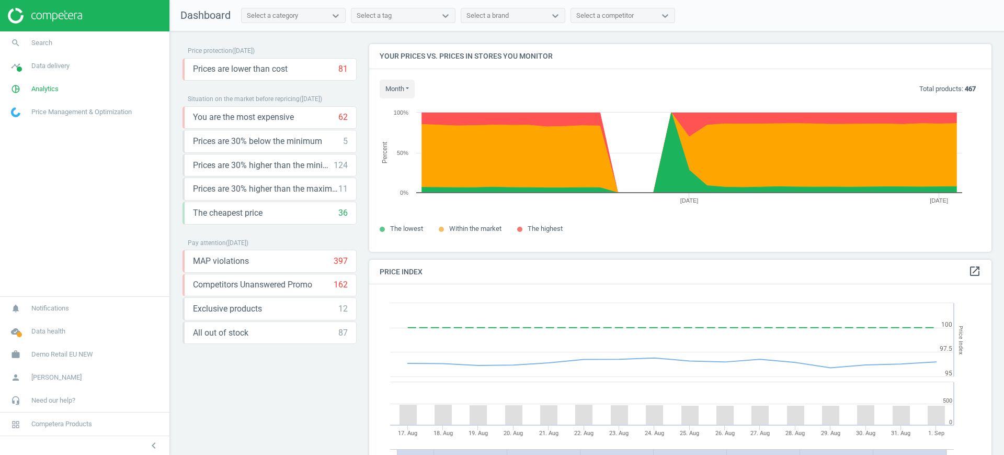
scroll to position [261, 633]
